Goal: Task Accomplishment & Management: Manage account settings

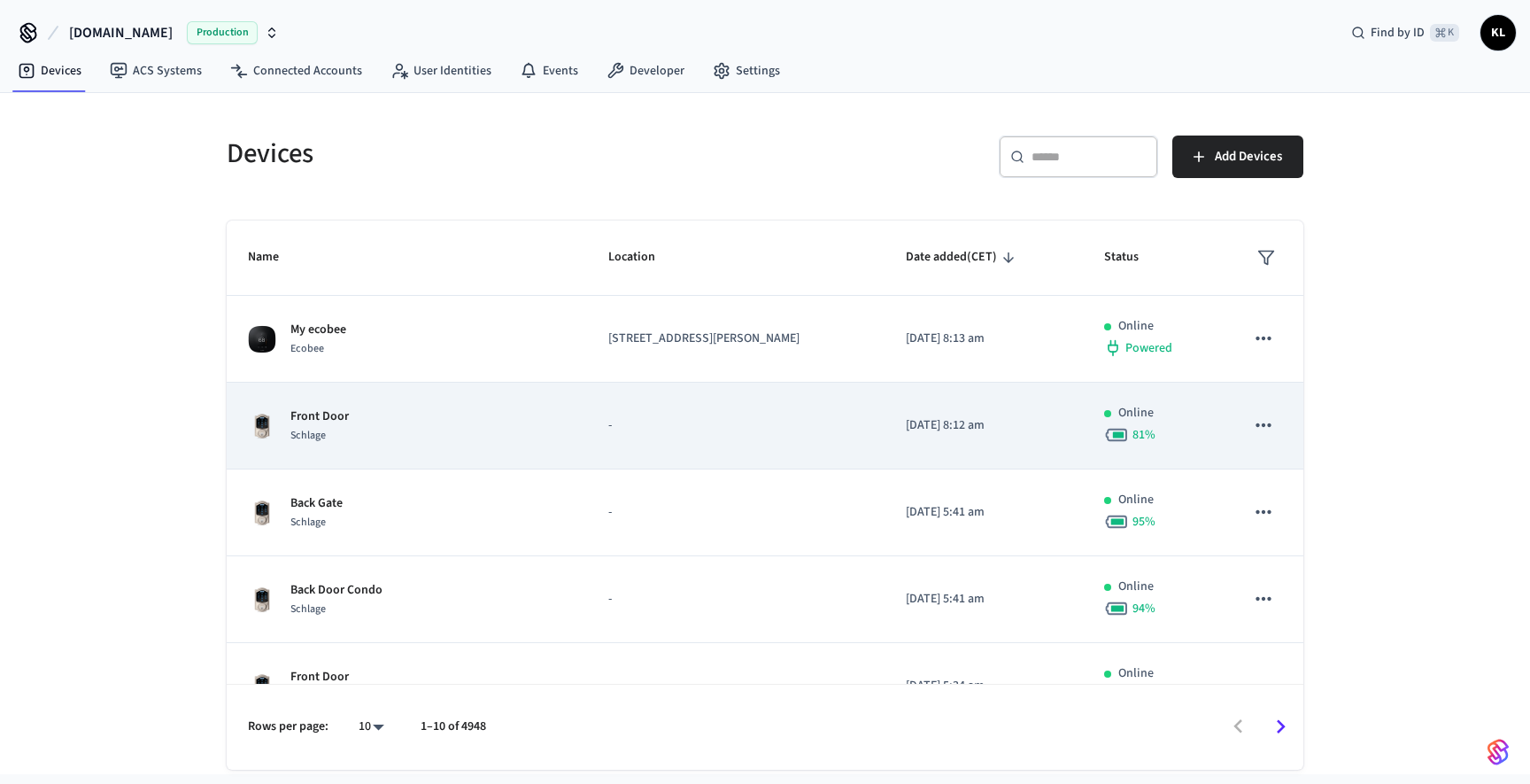
click at [380, 434] on div "Front Door Schlage" at bounding box center [406, 426] width 318 height 37
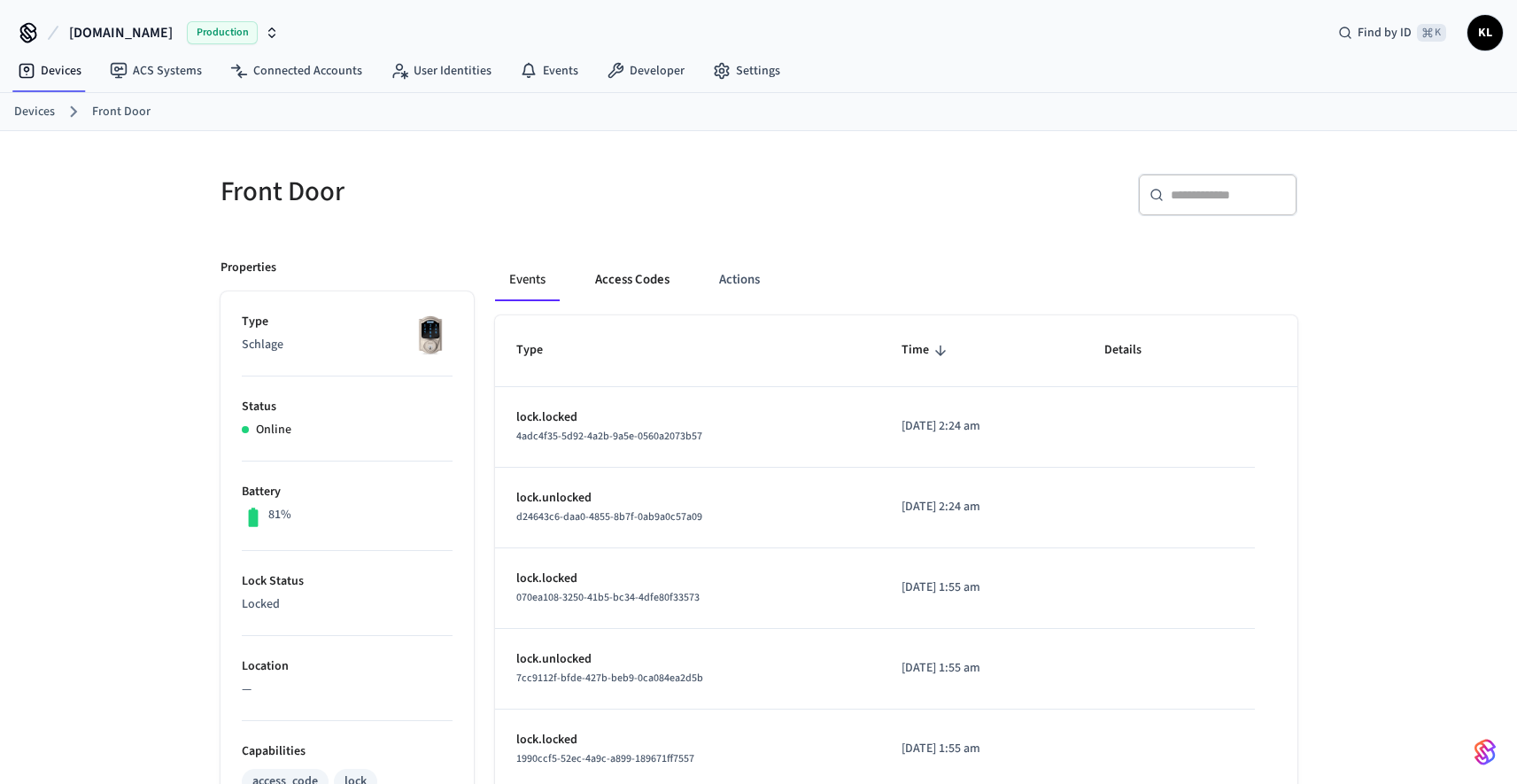
click at [643, 284] on button "Access Codes" at bounding box center [632, 280] width 102 height 43
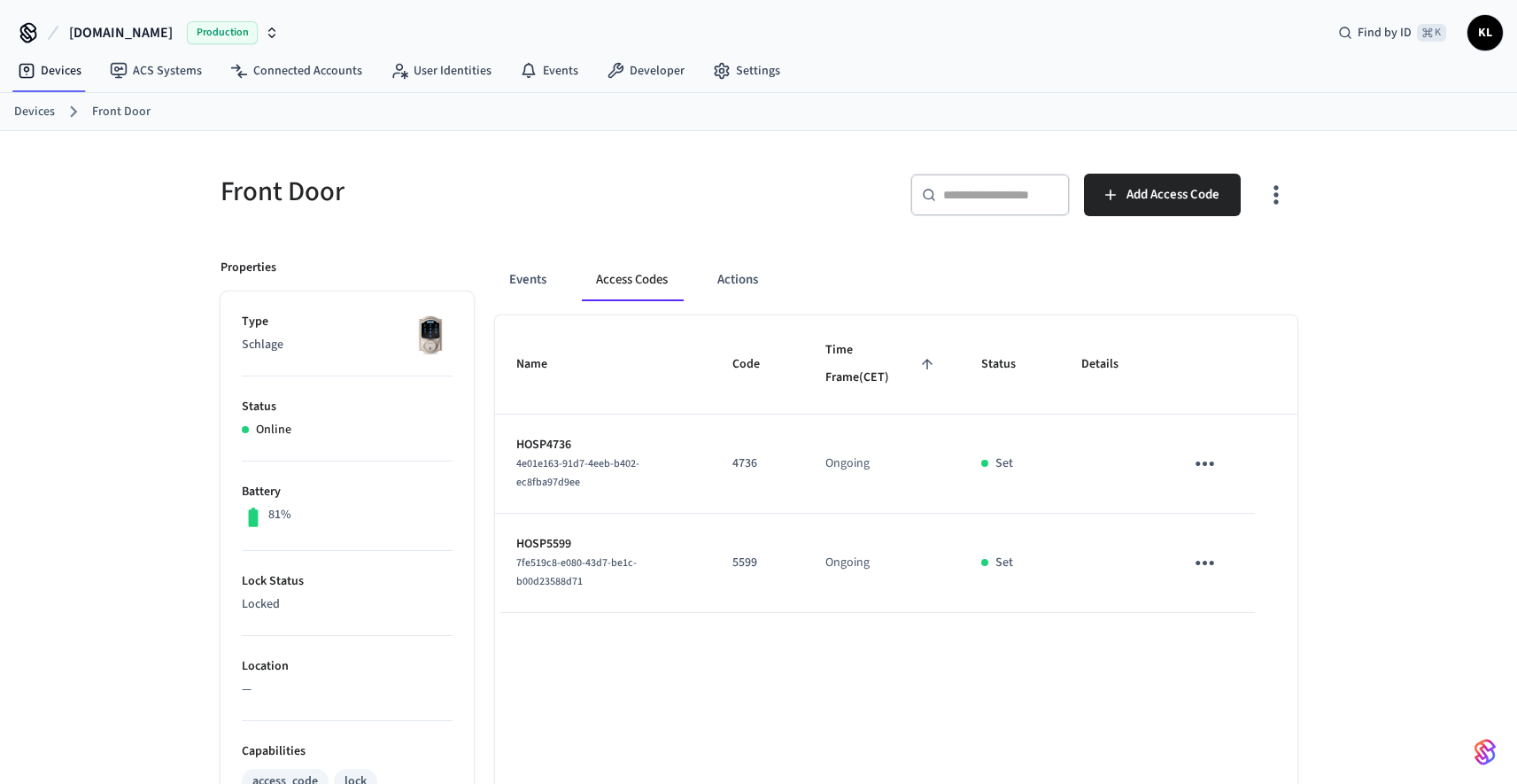
click at [566, 473] on div "4e01e163-91d7-4eeb-b402-ec8fba97d9ee" at bounding box center [603, 473] width 173 height 37
click at [1186, 458] on button "sticky table" at bounding box center [1204, 463] width 42 height 42
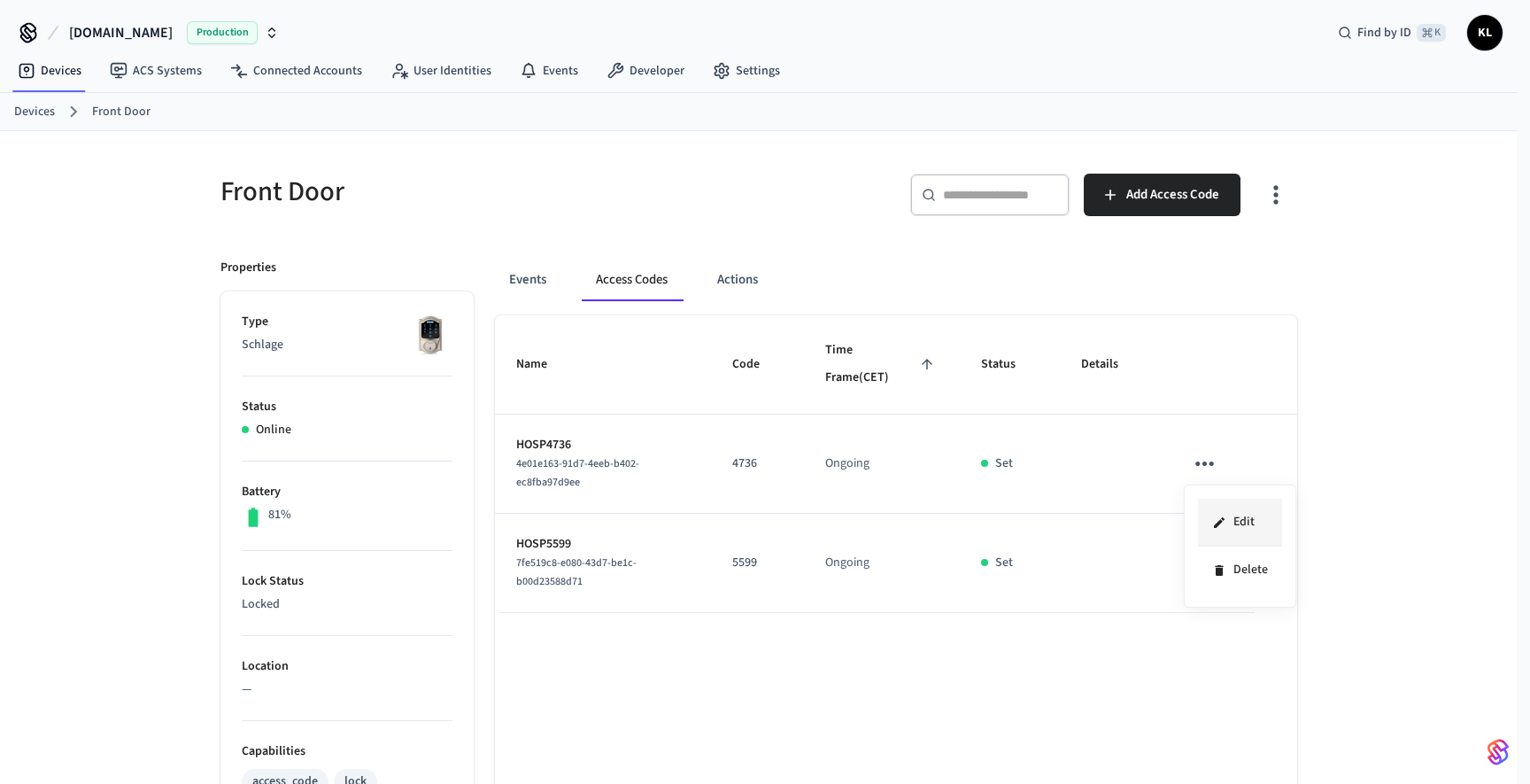
click at [1237, 504] on li "Edit" at bounding box center [1240, 521] width 84 height 47
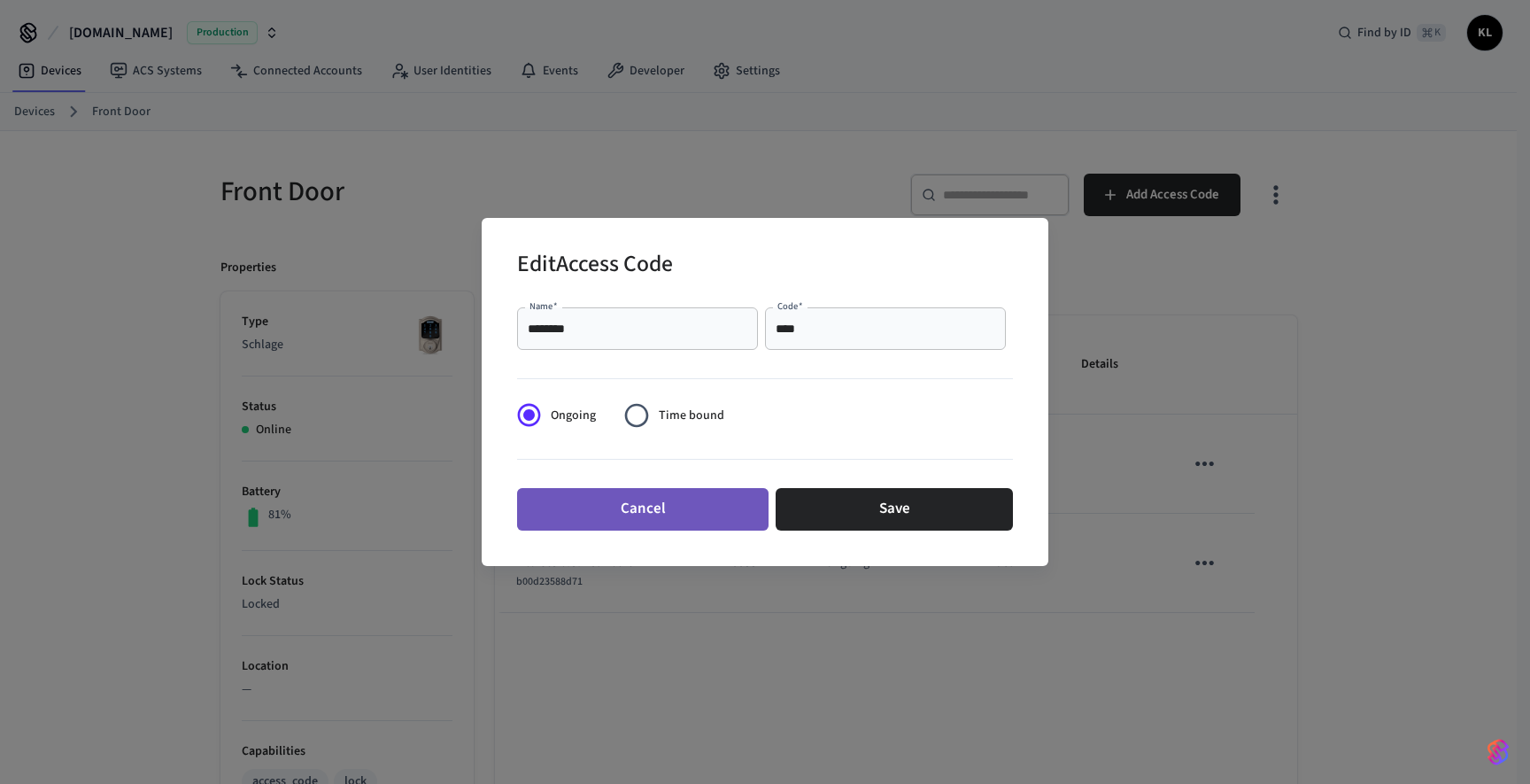
click at [699, 500] on button "Cancel" at bounding box center [643, 509] width 251 height 43
